Goal: Transaction & Acquisition: Purchase product/service

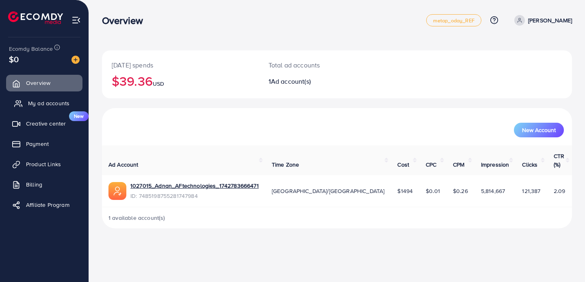
click at [33, 101] on span "My ad accounts" at bounding box center [48, 103] width 41 height 8
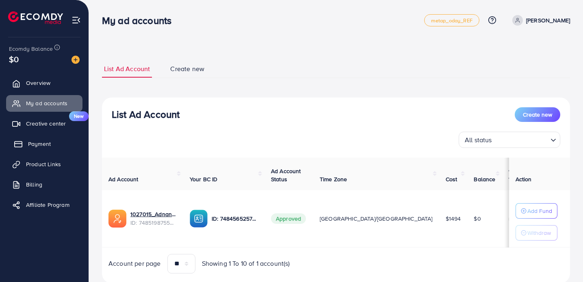
click at [41, 145] on span "Payment" at bounding box center [39, 144] width 23 height 8
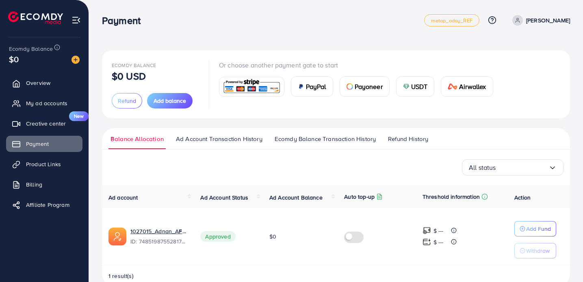
scroll to position [17, 0]
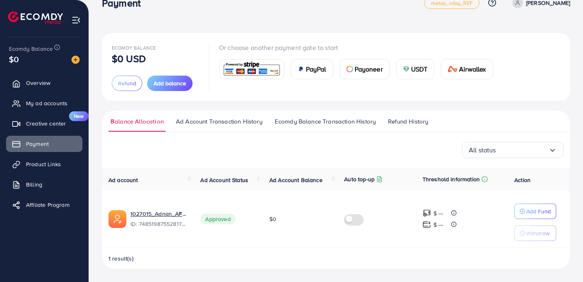
click at [223, 127] on link "Ad Account Transaction History" at bounding box center [219, 124] width 91 height 15
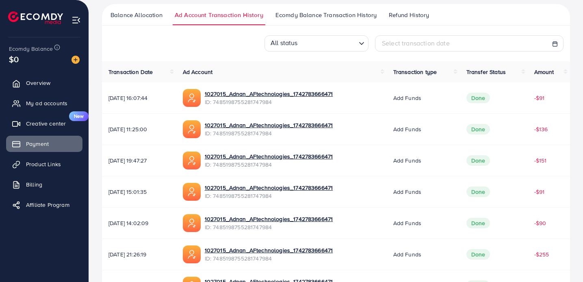
scroll to position [124, 0]
drag, startPoint x: 43, startPoint y: 158, endPoint x: 41, endPoint y: 187, distance: 28.5
click at [41, 187] on span "Billing" at bounding box center [36, 184] width 16 height 8
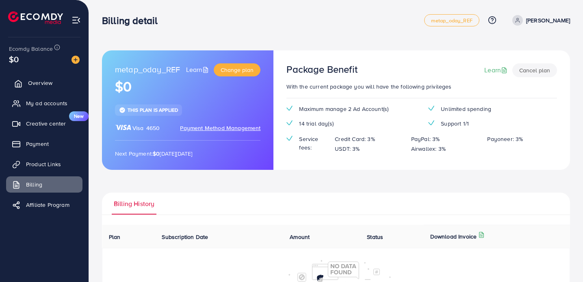
click at [45, 80] on span "Overview" at bounding box center [40, 83] width 24 height 8
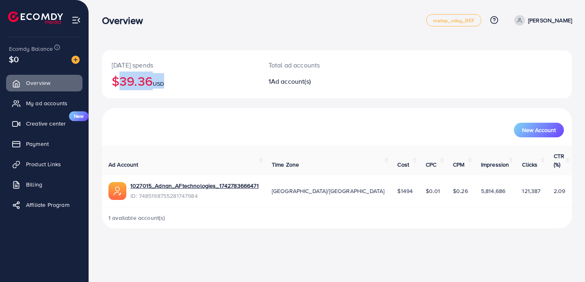
drag, startPoint x: 166, startPoint y: 82, endPoint x: 105, endPoint y: 82, distance: 60.5
click at [105, 82] on div "Today's spends $39.36 USD" at bounding box center [180, 74] width 157 height 48
click at [252, 175] on td "1027015_Adnan_AFtechnologies_1742783666471 ID: 7485198755281747984" at bounding box center [183, 191] width 163 height 32
click at [46, 184] on link "Billing" at bounding box center [44, 184] width 76 height 16
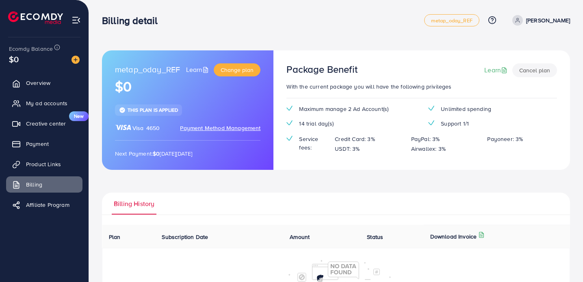
scroll to position [73, 0]
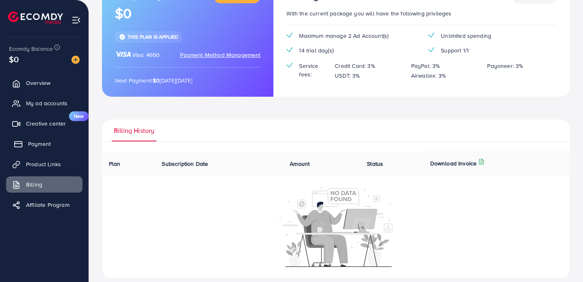
click at [37, 149] on link "Payment" at bounding box center [44, 144] width 76 height 16
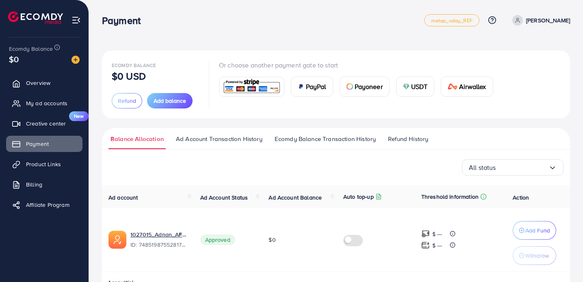
scroll to position [24, 0]
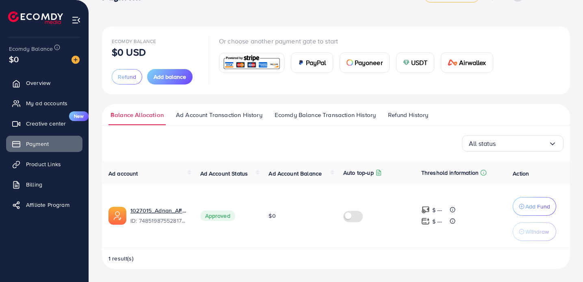
click at [309, 108] on ul "Balance Allocation Ad Account Transaction History Ecomdy Balance Transaction Hi…" at bounding box center [336, 115] width 468 height 22
click at [310, 115] on span "Ecomdy Balance Transaction History" at bounding box center [325, 114] width 101 height 9
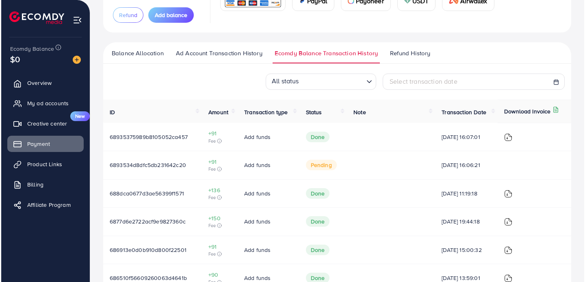
scroll to position [86, 0]
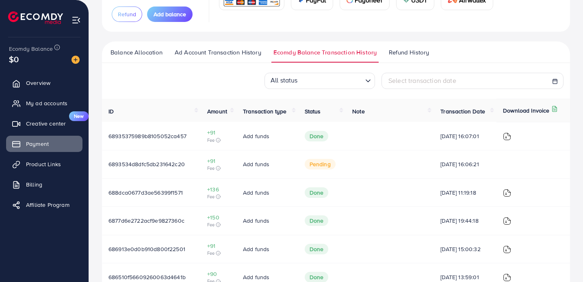
click at [313, 166] on span "pending" at bounding box center [320, 164] width 31 height 11
click at [217, 169] on icon at bounding box center [218, 168] width 5 height 5
click at [458, 58] on ul "Balance Allocation Ad Account Transaction History Ecomdy Balance Transaction Hi…" at bounding box center [336, 52] width 468 height 22
click at [511, 138] on img at bounding box center [507, 136] width 8 height 8
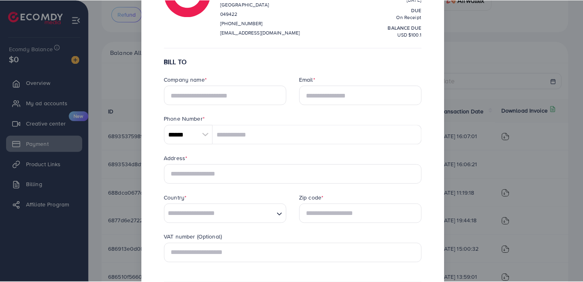
scroll to position [0, 0]
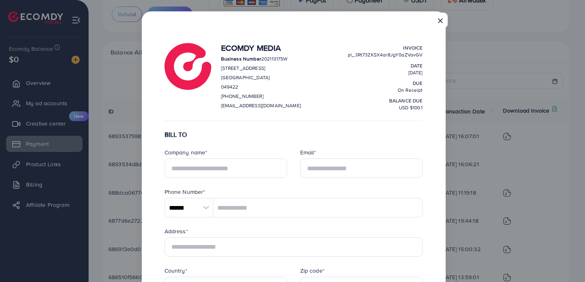
drag, startPoint x: 437, startPoint y: 21, endPoint x: 432, endPoint y: 23, distance: 5.3
click at [433, 23] on button "×" at bounding box center [440, 20] width 15 height 15
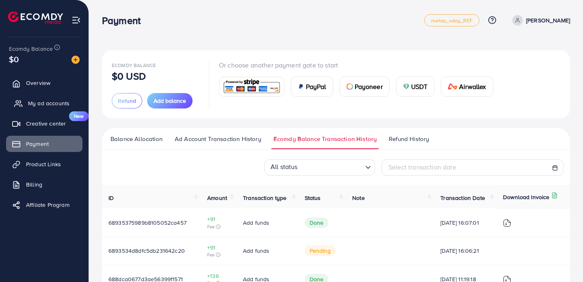
click at [37, 103] on span "My ad accounts" at bounding box center [48, 103] width 41 height 8
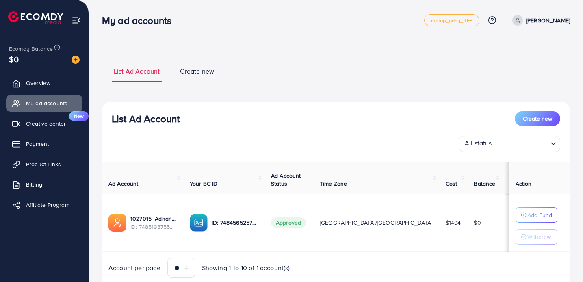
scroll to position [30, 0]
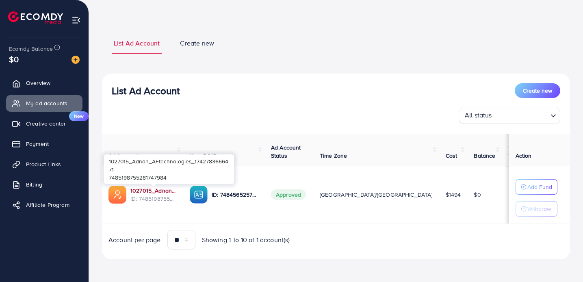
click at [154, 191] on link "1027015_Adnan_AFtechnologies_1742783666471" at bounding box center [153, 190] width 46 height 8
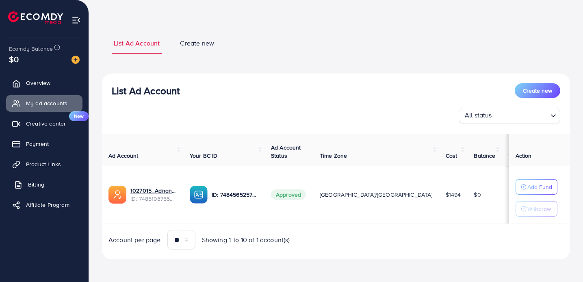
click at [37, 183] on span "Billing" at bounding box center [36, 184] width 16 height 8
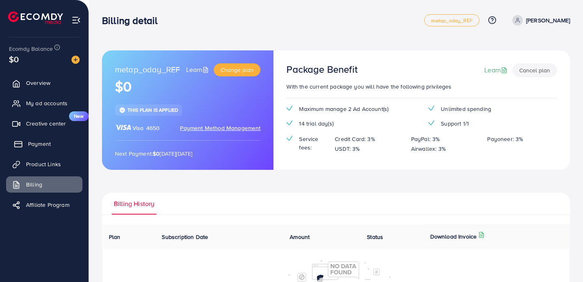
click at [56, 144] on link "Payment" at bounding box center [44, 144] width 76 height 16
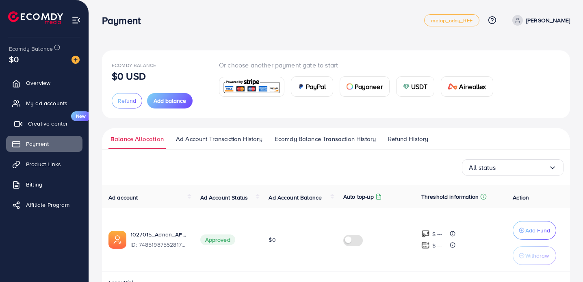
click at [50, 125] on span "Creative center" at bounding box center [48, 123] width 40 height 8
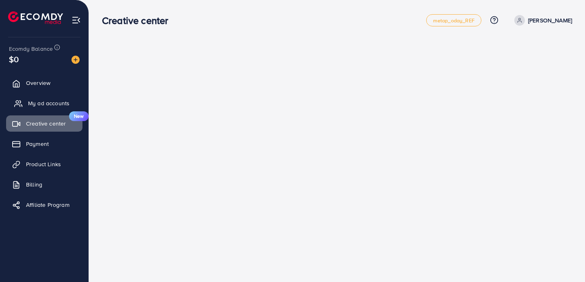
click at [51, 101] on span "My ad accounts" at bounding box center [48, 103] width 41 height 8
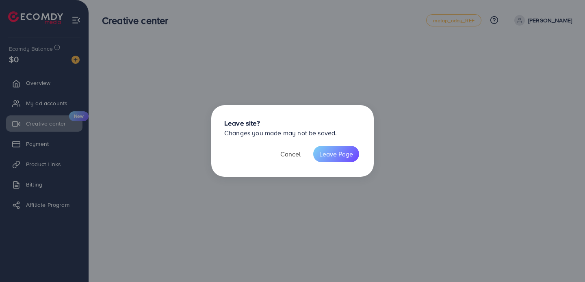
click at [291, 158] on button "Cancel" at bounding box center [290, 154] width 32 height 16
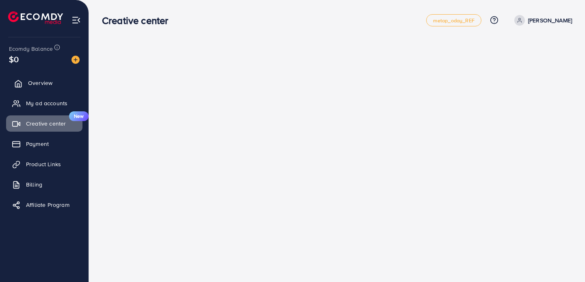
click at [23, 84] on link "Overview" at bounding box center [44, 83] width 76 height 16
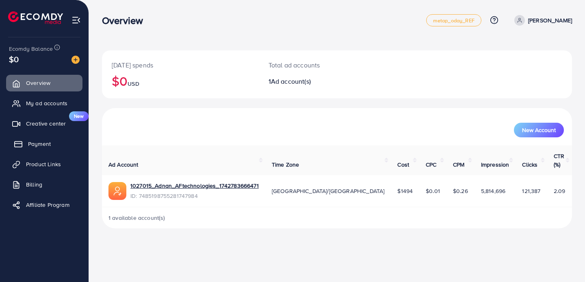
click at [45, 141] on span "Payment" at bounding box center [39, 144] width 23 height 8
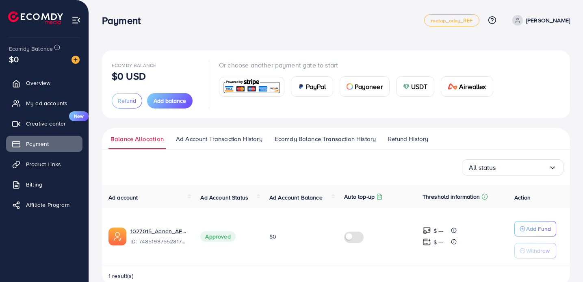
scroll to position [17, 0]
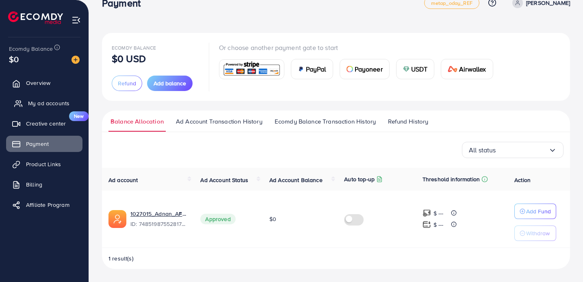
click at [22, 104] on link "My ad accounts" at bounding box center [44, 103] width 76 height 16
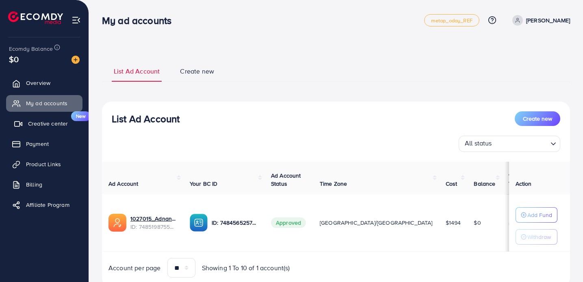
click at [21, 126] on icon at bounding box center [18, 124] width 8 height 8
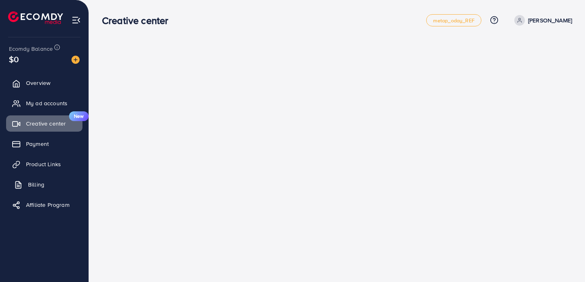
click at [45, 180] on link "Billing" at bounding box center [44, 184] width 76 height 16
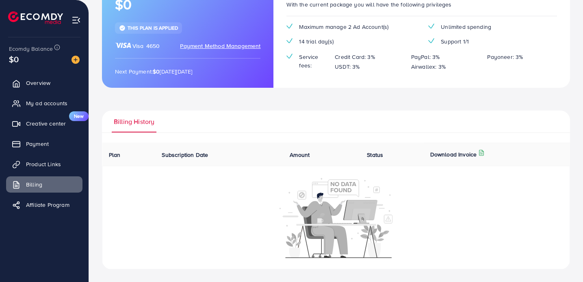
scroll to position [25, 0]
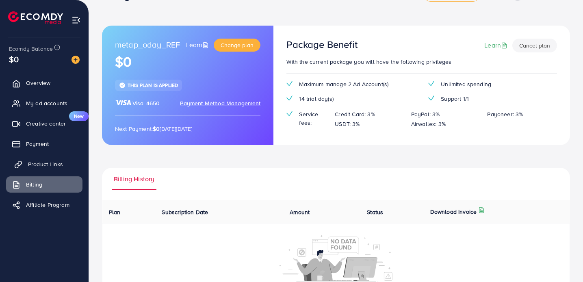
click at [54, 157] on link "Product Links" at bounding box center [44, 164] width 76 height 16
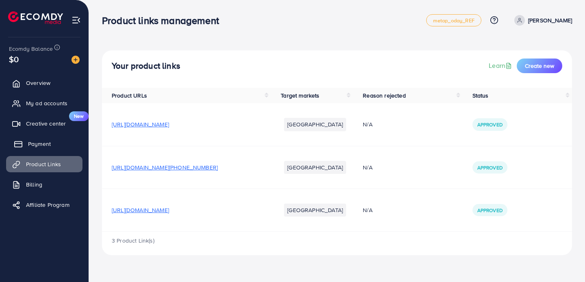
click at [54, 141] on link "Payment" at bounding box center [44, 144] width 76 height 16
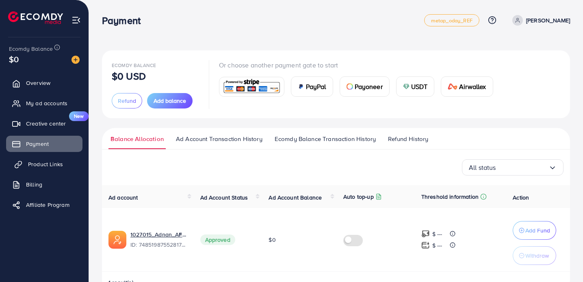
click at [54, 166] on span "Product Links" at bounding box center [45, 164] width 35 height 8
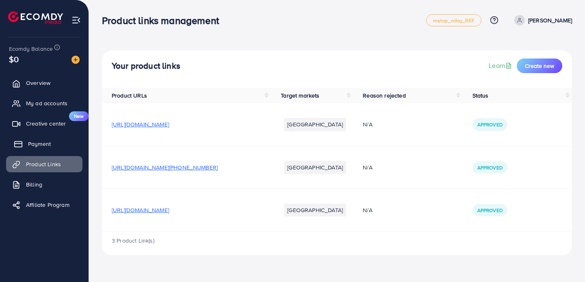
click at [52, 144] on link "Payment" at bounding box center [44, 144] width 76 height 16
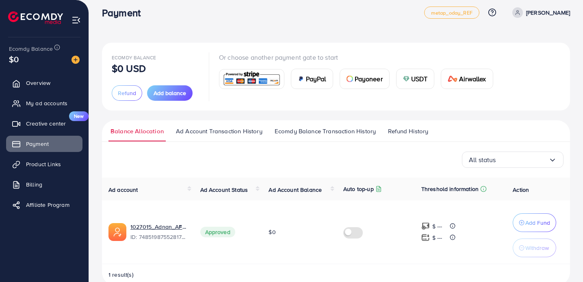
scroll to position [8, 0]
drag, startPoint x: 52, startPoint y: 156, endPoint x: 44, endPoint y: 160, distance: 8.5
click at [44, 160] on span "Product Links" at bounding box center [45, 164] width 35 height 8
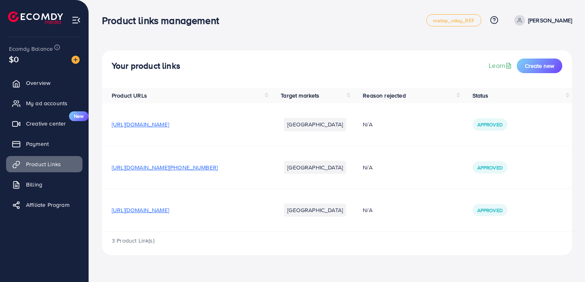
click at [73, 58] on img at bounding box center [75, 60] width 8 height 8
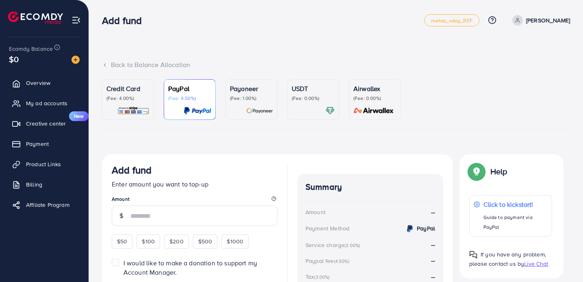
scroll to position [39, 0]
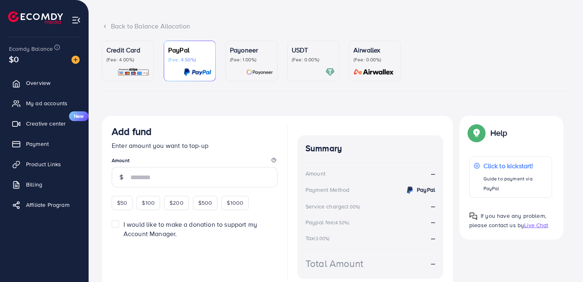
click at [112, 56] on div "Credit Card (Fee: 4.00%)" at bounding box center [127, 54] width 43 height 18
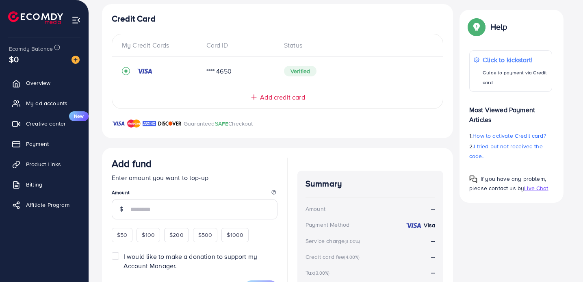
scroll to position [152, 0]
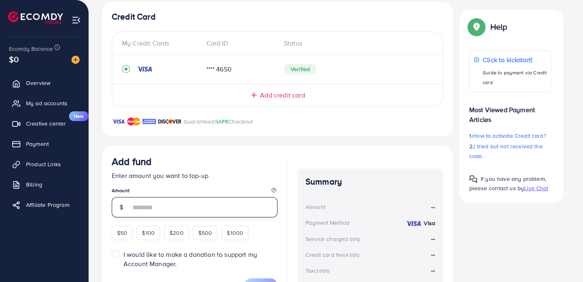
click at [163, 205] on input "number" at bounding box center [203, 207] width 147 height 20
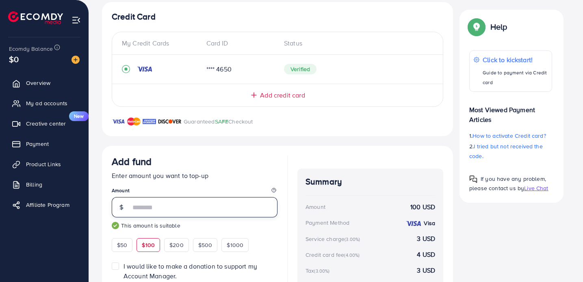
type input "***"
click at [438, 99] on div "Add credit card" at bounding box center [277, 92] width 331 height 16
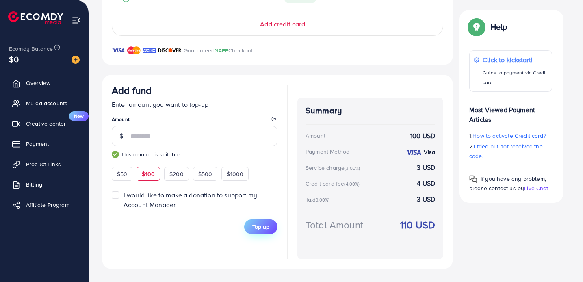
click at [265, 223] on span "Top up" at bounding box center [260, 227] width 17 height 8
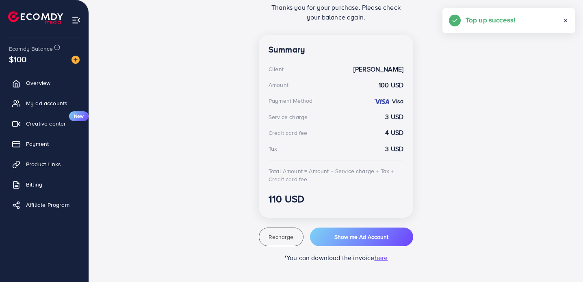
scroll to position [0, 0]
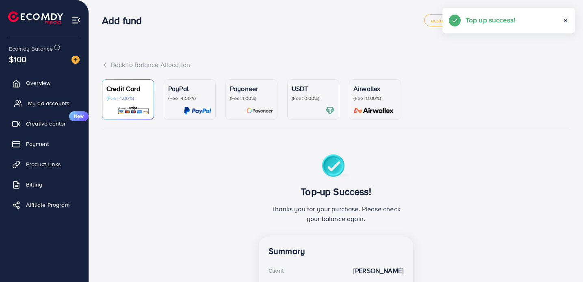
click at [42, 106] on span "My ad accounts" at bounding box center [48, 103] width 41 height 8
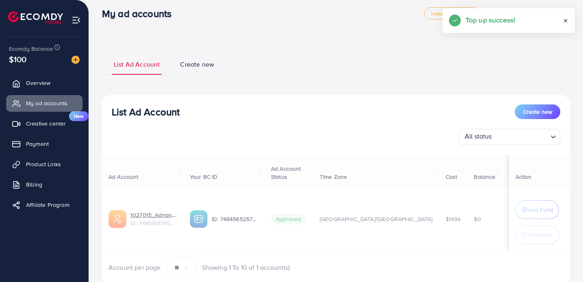
scroll to position [13, 0]
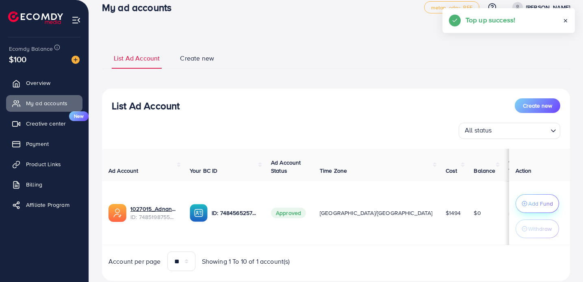
click at [535, 201] on p "Add Fund" at bounding box center [540, 204] width 25 height 10
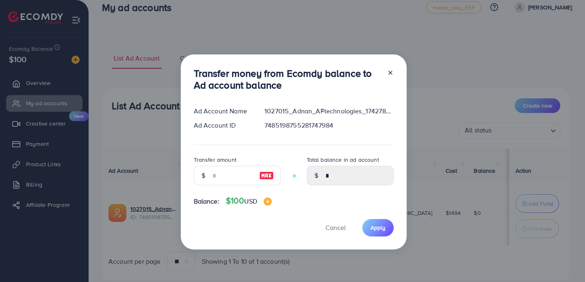
click at [262, 173] on img at bounding box center [266, 176] width 15 height 10
type input "***"
type input "******"
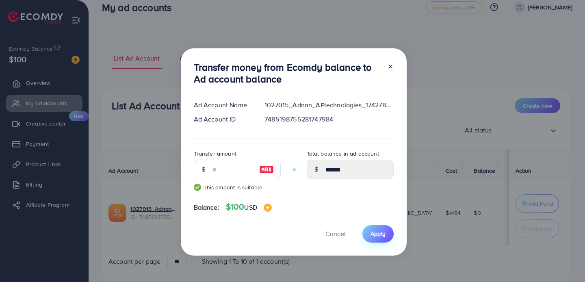
click at [389, 232] on button "Apply" at bounding box center [377, 233] width 31 height 17
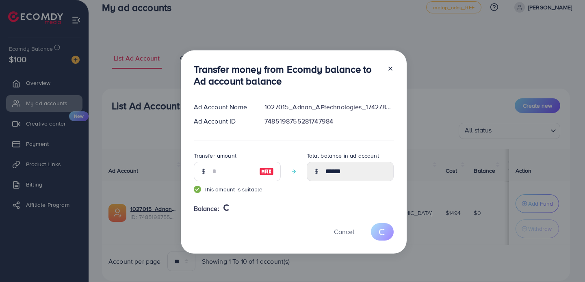
type input "*"
